Goal: Task Accomplishment & Management: Complete application form

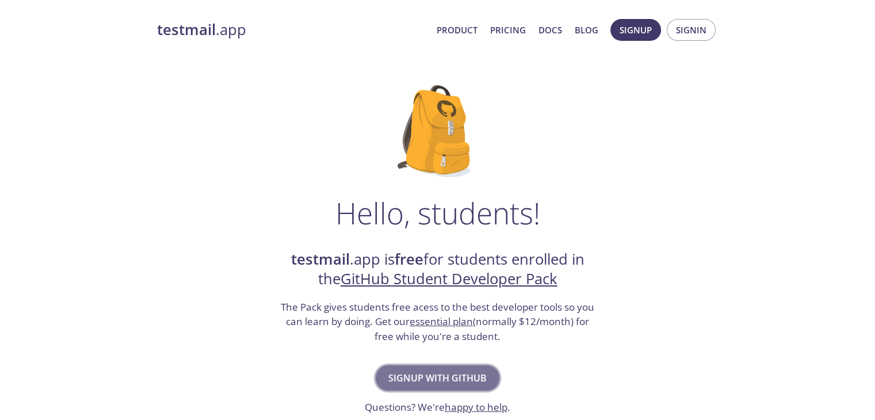
click at [400, 381] on span "Signup with GitHub" at bounding box center [437, 378] width 98 height 16
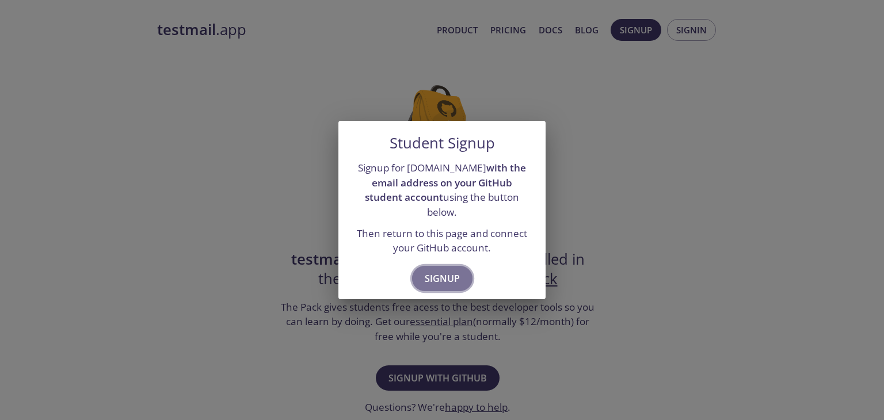
click at [451, 270] on span "Signup" at bounding box center [442, 278] width 35 height 16
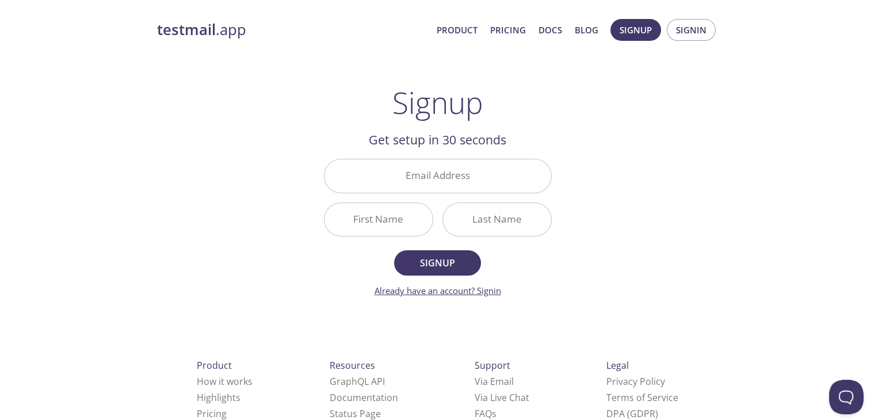
click at [490, 287] on link "Already have an account? Signin" at bounding box center [438, 291] width 127 height 12
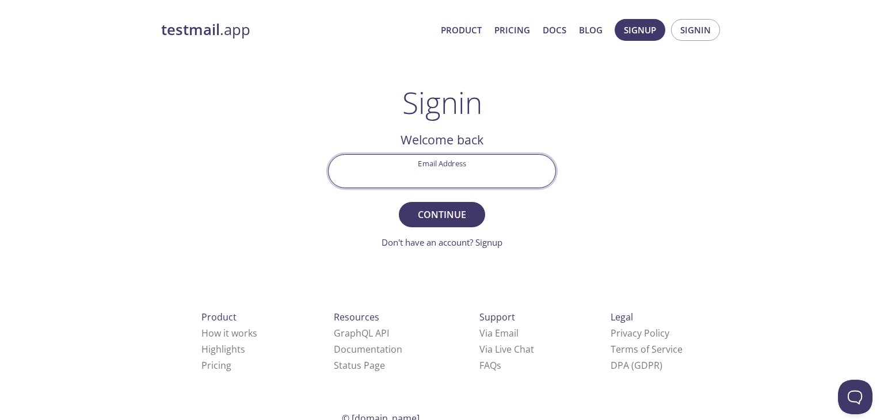
click at [470, 181] on input "Email Address" at bounding box center [442, 171] width 227 height 33
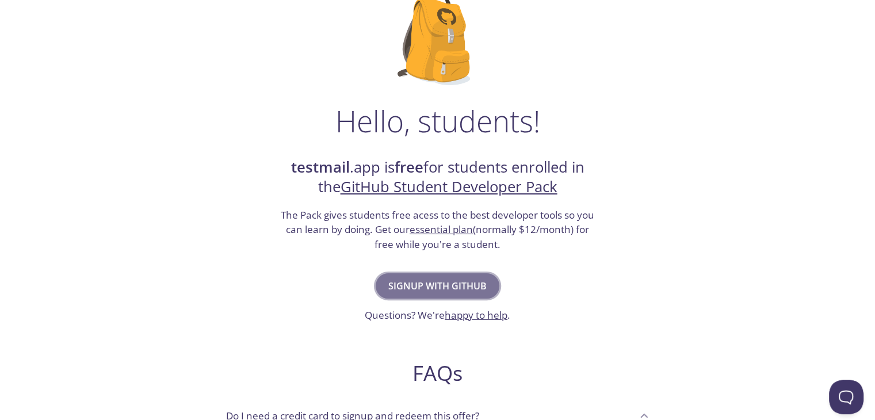
click at [437, 292] on span "Signup with GitHub" at bounding box center [437, 286] width 98 height 16
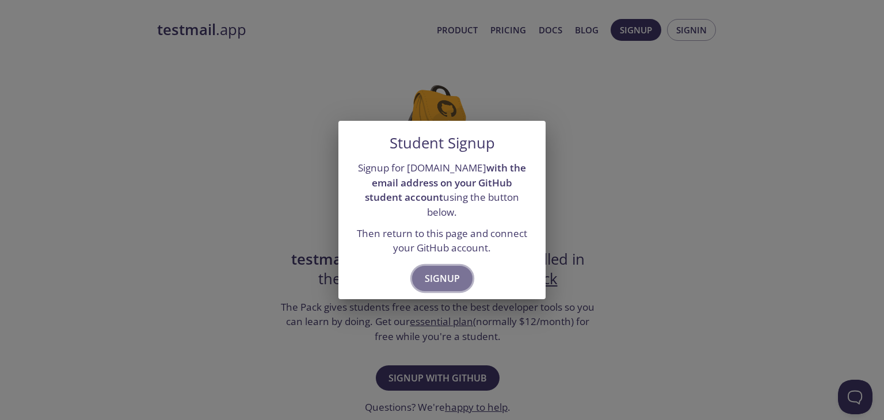
click at [437, 279] on button "Signup" at bounding box center [442, 278] width 60 height 25
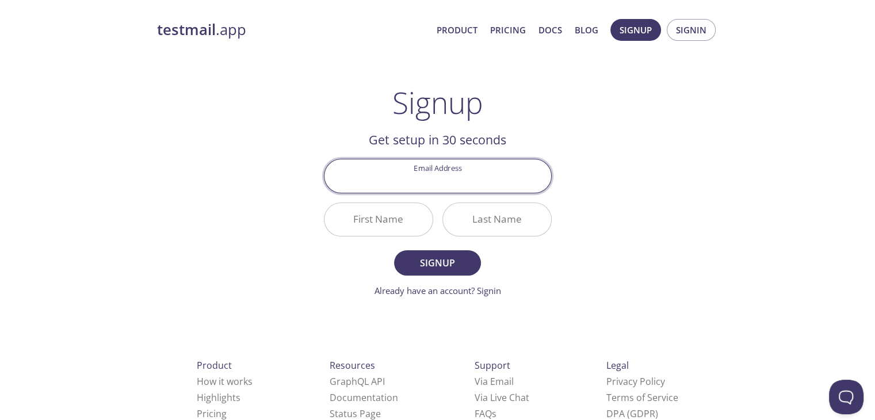
click at [433, 171] on input "Email Address" at bounding box center [438, 175] width 227 height 33
type input "k"
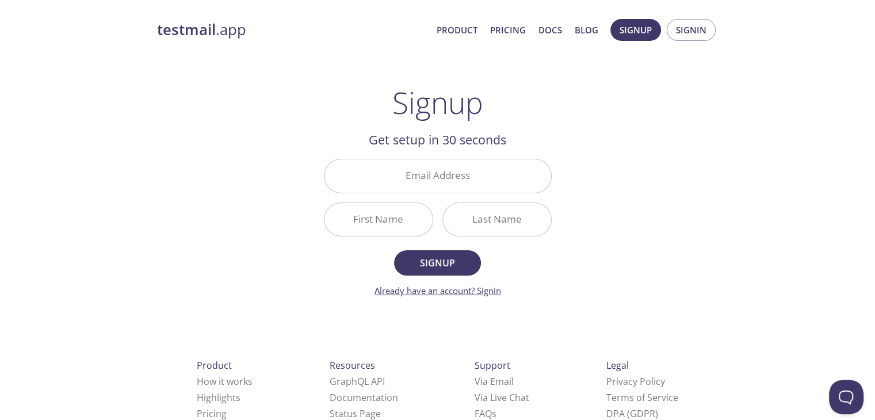
click at [491, 293] on link "Already have an account? Signin" at bounding box center [438, 291] width 127 height 12
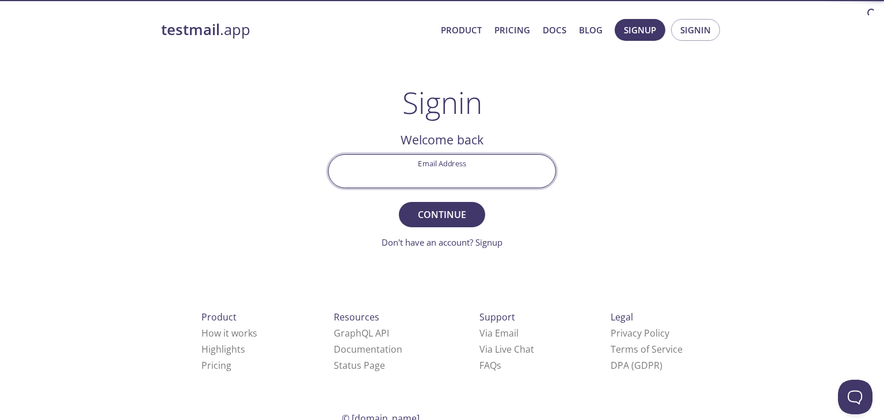
click at [466, 185] on input "Email Address" at bounding box center [442, 171] width 227 height 33
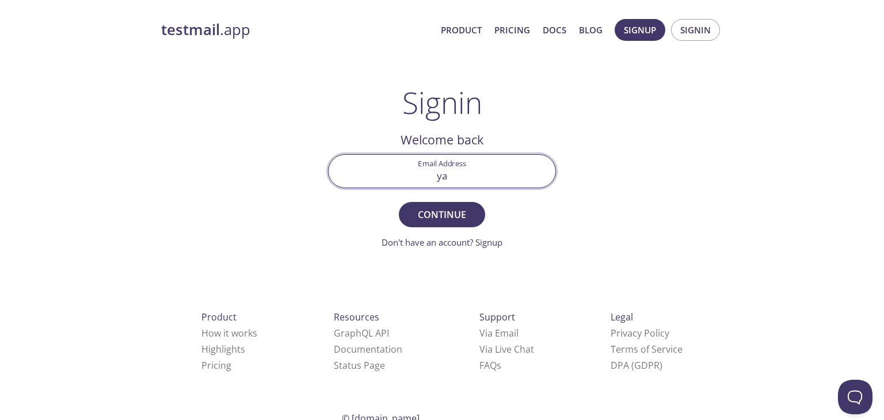
type input "a"
type input "r"
type input "m"
click at [511, 169] on input "mrs rishi" at bounding box center [442, 171] width 227 height 33
type input "m"
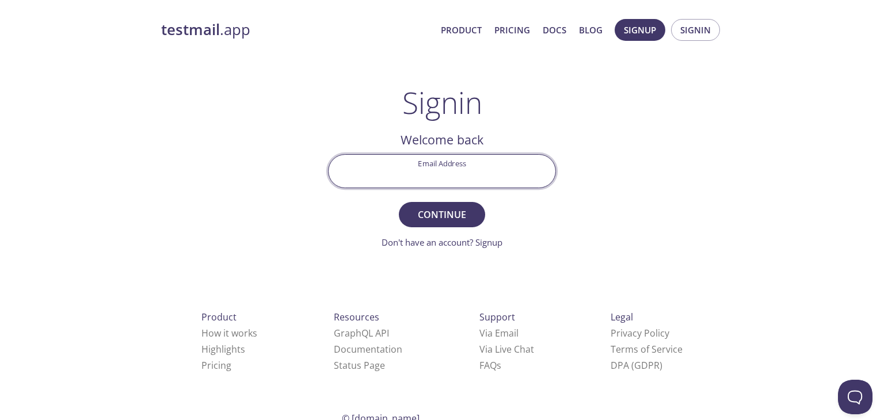
click at [474, 175] on input "Email Address" at bounding box center [442, 171] width 227 height 33
type input "a"
type input "m"
type input "[EMAIL_ADDRESS][DOMAIN_NAME]"
click at [399, 202] on button "Continue" at bounding box center [442, 214] width 86 height 25
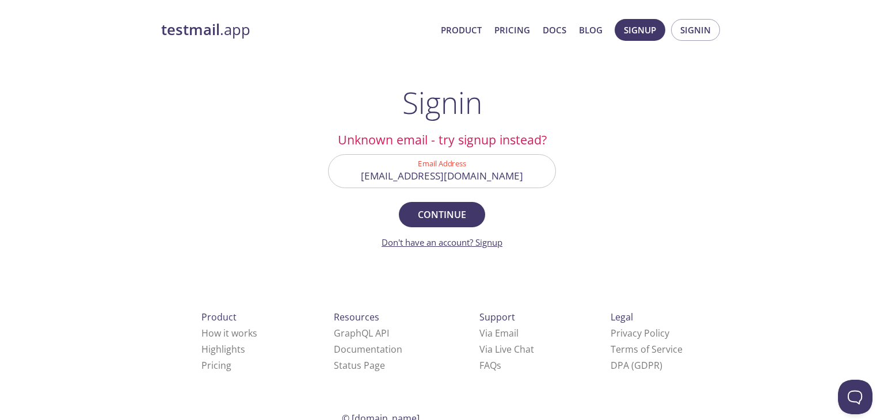
click at [472, 245] on link "Don't have an account? Signup" at bounding box center [442, 243] width 121 height 12
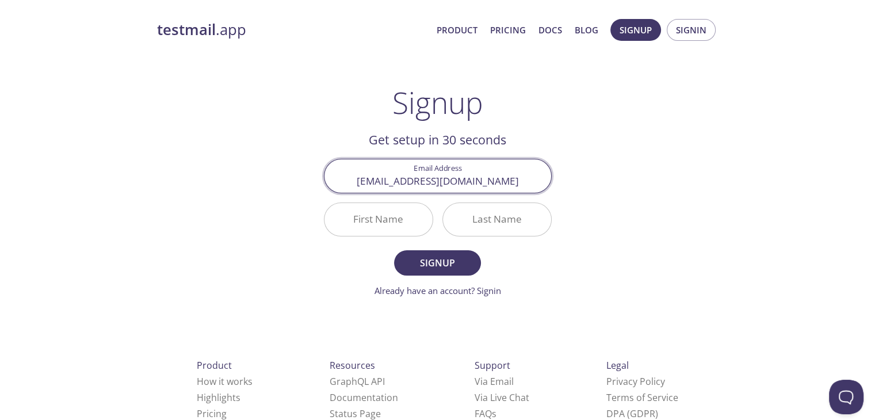
type input "[EMAIL_ADDRESS][DOMAIN_NAME]"
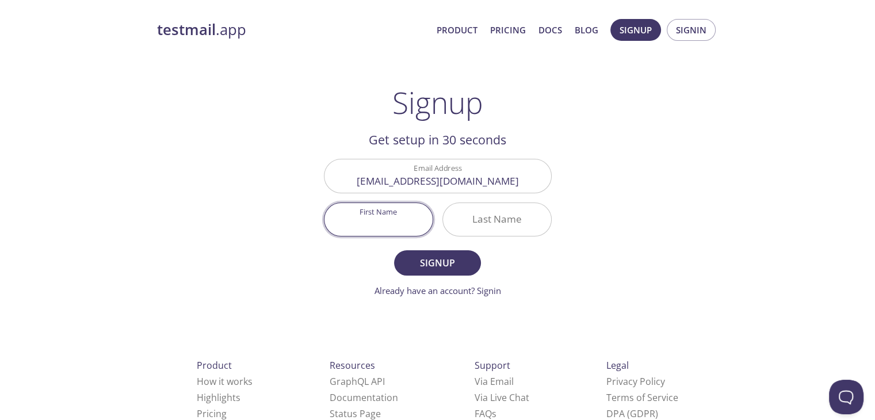
click at [399, 213] on input "First Name" at bounding box center [379, 219] width 108 height 33
type input "[PERSON_NAME]"
click at [517, 222] on input "Last Name" at bounding box center [497, 219] width 108 height 33
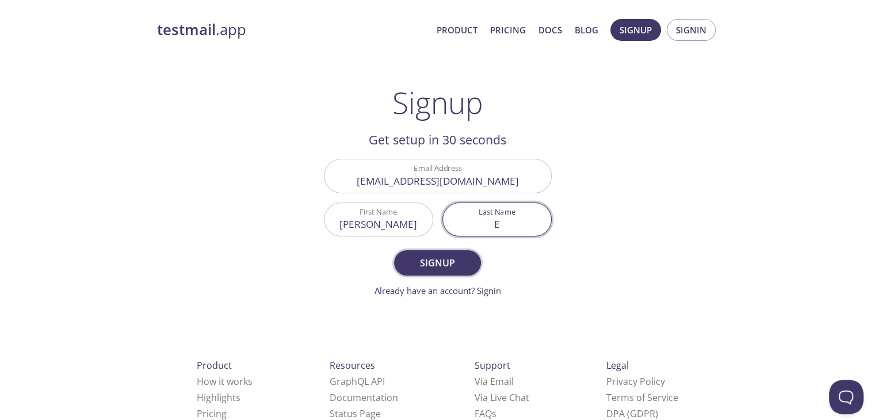
type input "E"
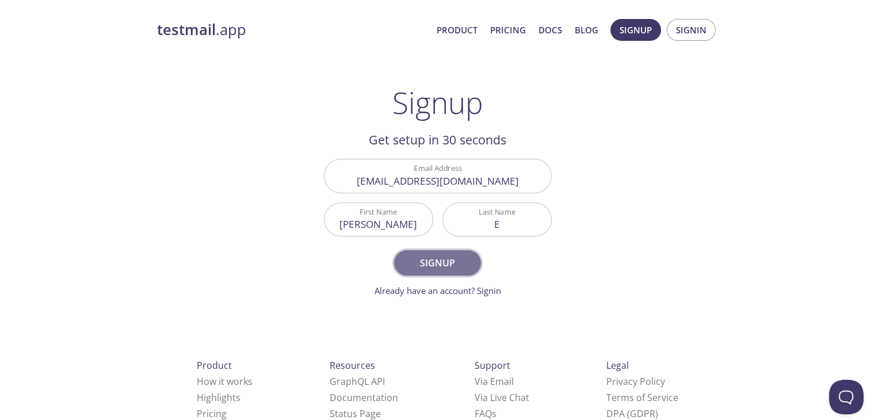
click at [440, 255] on span "Signup" at bounding box center [437, 263] width 61 height 16
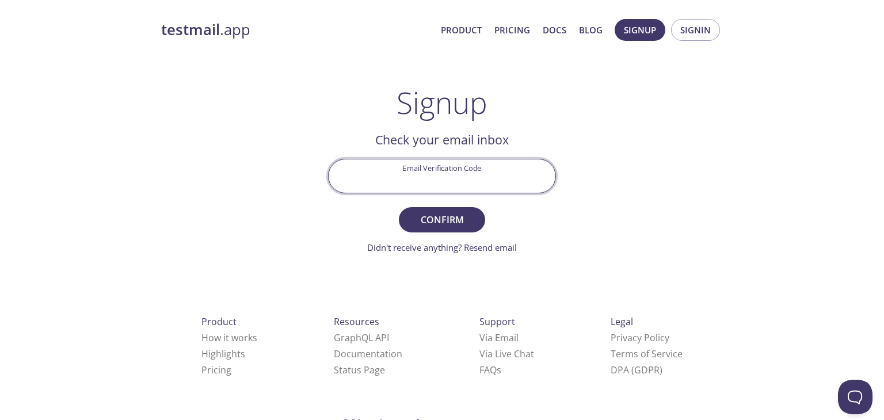
click at [463, 169] on input "Email Verification Code" at bounding box center [442, 175] width 227 height 33
type input "W2F8XP9"
click at [399, 207] on button "Confirm" at bounding box center [442, 219] width 86 height 25
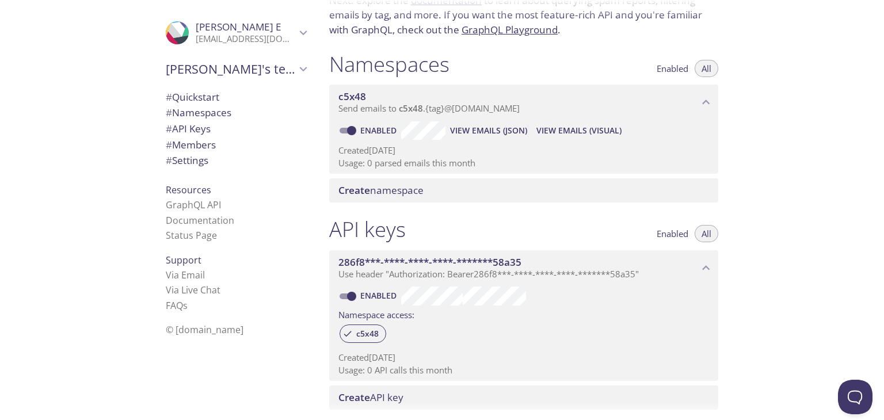
scroll to position [97, 0]
